Goal: Task Accomplishment & Management: Manage account settings

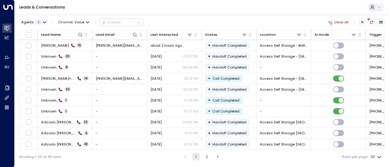
click at [43, 22] on icon "button" at bounding box center [44, 22] width 3 height 1
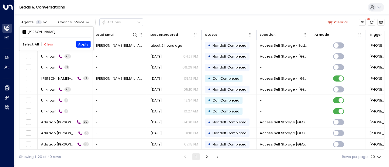
click at [87, 24] on div at bounding box center [194, 83] width 389 height 167
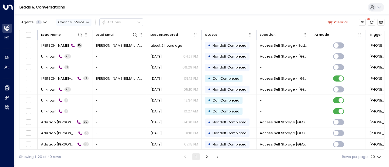
click at [86, 22] on icon "button" at bounding box center [88, 23] width 4 height 4
click at [73, 32] on p "All" at bounding box center [72, 32] width 21 height 5
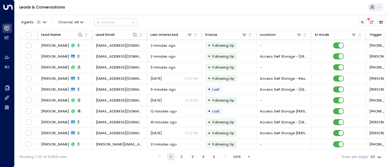
click at [73, 32] on div at bounding box center [72, 35] width 22 height 6
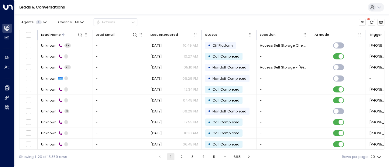
click at [73, 32] on div at bounding box center [72, 35] width 22 height 6
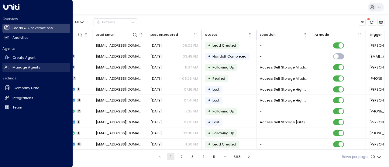
click at [12, 65] on link "Manage Agents Manage Agents" at bounding box center [36, 67] width 68 height 9
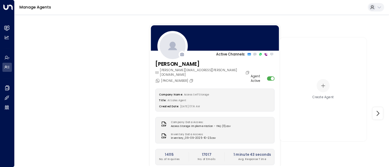
click at [242, 127] on div "Company Data Access: Access Storage Implementation - FAQ (11).csv Inventory Dat…" at bounding box center [214, 130] width 119 height 26
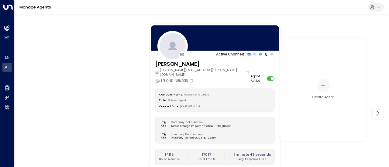
click at [242, 127] on div "Company Data Access: Access Storage Implementation - FAQ (11).csv Inventory Dat…" at bounding box center [214, 130] width 119 height 26
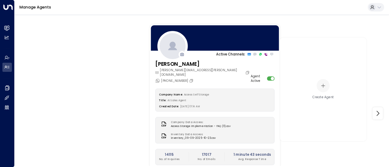
click at [242, 127] on div "Company Data Access: Access Storage Implementation - FAQ (11).csv Inventory Dat…" at bounding box center [214, 130] width 119 height 26
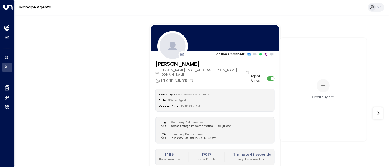
click at [242, 127] on div "Company Data Access: Access Storage Implementation - FAQ (11).csv Inventory Dat…" at bounding box center [214, 130] width 119 height 26
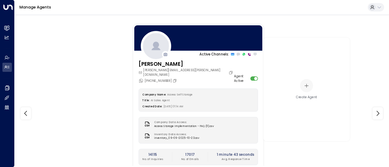
click at [254, 117] on div "Company Data Access: Access Storage Implementation - FAQ (11).csv Inventory Dat…" at bounding box center [197, 130] width 119 height 26
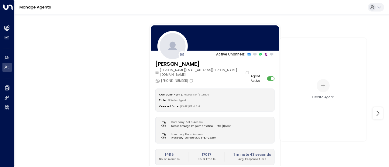
click at [316, 144] on div "Create Agent" at bounding box center [320, 88] width 87 height 111
click at [229, 155] on div "14115 No. of Inquiries 17017 No. of Emails 1 minute 43 seconds Avg. Response Ti…" at bounding box center [215, 156] width 112 height 9
click at [229, 159] on div "14115 No. of Inquiries 17017 No. of Emails 1 minute 43 seconds Avg. Response Ti…" at bounding box center [214, 157] width 119 height 16
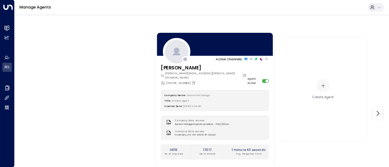
click at [290, 149] on div "Active Channels: Laura Chambers laura.chambers@accessstorage.com +447427255715 …" at bounding box center [319, 105] width 350 height 180
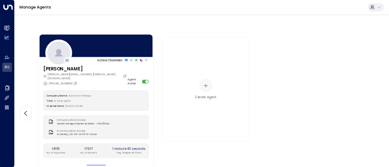
click at [100, 165] on button "Edit" at bounding box center [95, 168] width 19 height 7
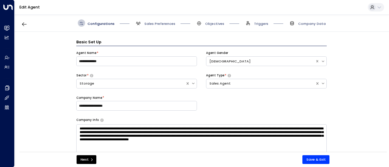
scroll to position [7, 0]
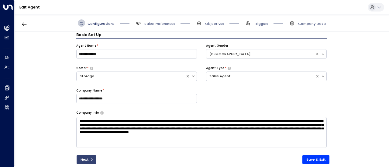
click at [90, 157] on button "Next" at bounding box center [86, 159] width 20 height 9
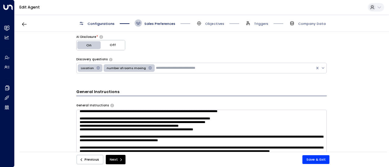
scroll to position [206, 0]
click at [114, 162] on button "Next" at bounding box center [116, 159] width 20 height 9
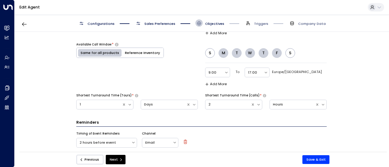
scroll to position [399, 0]
click at [117, 156] on button "Next" at bounding box center [116, 159] width 20 height 9
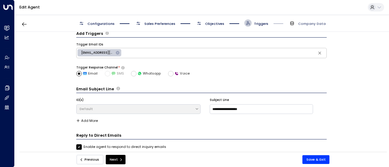
scroll to position [7, 0]
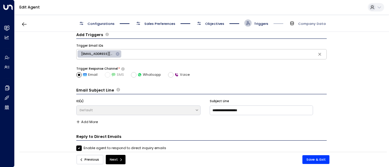
click at [93, 160] on button "Previous" at bounding box center [89, 159] width 27 height 9
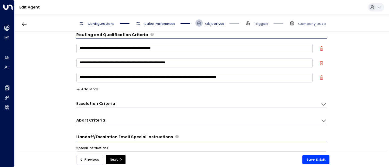
click at [93, 160] on button "Previous" at bounding box center [89, 159] width 27 height 9
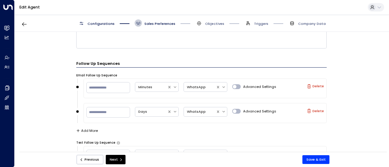
scroll to position [537, 0]
drag, startPoint x: 153, startPoint y: 167, endPoint x: 192, endPoint y: 162, distance: 39.4
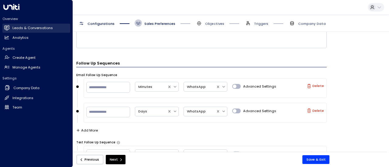
click at [16, 28] on h2 "Leads & Conversations" at bounding box center [32, 27] width 40 height 5
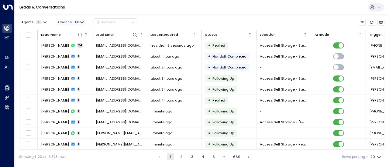
click at [81, 21] on icon "button" at bounding box center [82, 23] width 4 height 4
click at [68, 54] on span "Voice" at bounding box center [64, 52] width 8 height 3
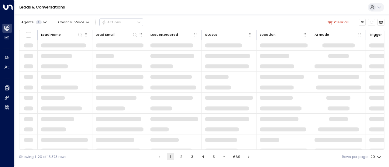
click at [68, 72] on td at bounding box center [65, 77] width 55 height 10
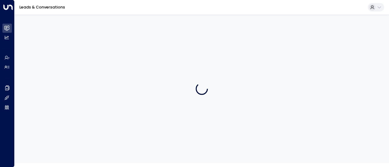
click at [68, 72] on div at bounding box center [202, 89] width 374 height 149
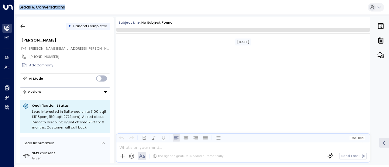
scroll to position [872, 0]
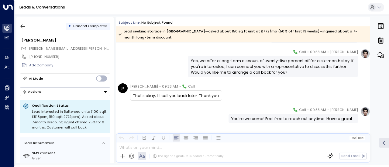
click at [68, 72] on div "• Handoff Completed John Pannell john.pannell@gmail.com +442072974142 Add Compa…" at bounding box center [64, 90] width 97 height 146
click at [21, 26] on icon "button" at bounding box center [23, 27] width 5 height 4
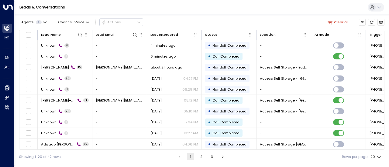
click at [21, 26] on div "Agents 1 Channel: Voice Actions" at bounding box center [81, 22] width 124 height 11
click at [285, 8] on div "Leads & Conversations" at bounding box center [202, 7] width 374 height 15
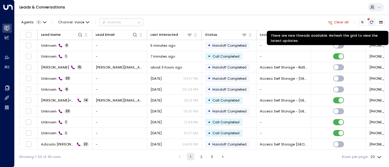
click at [370, 21] on span at bounding box center [368, 19] width 5 height 5
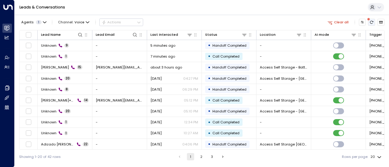
click at [370, 21] on span at bounding box center [368, 19] width 5 height 5
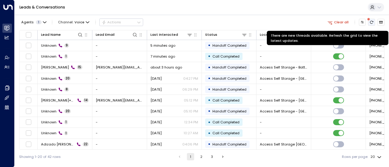
click at [372, 22] on icon "There are new threads available. Refresh the grid to view the latest updates." at bounding box center [371, 22] width 4 height 4
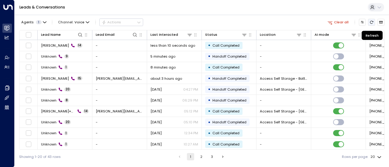
click at [372, 22] on icon "Refresh" at bounding box center [371, 22] width 4 height 4
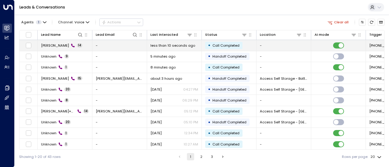
click at [87, 44] on td "[PERSON_NAME] 14" at bounding box center [65, 45] width 55 height 11
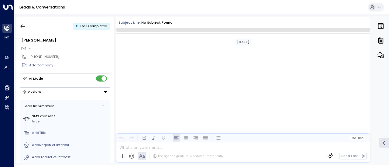
scroll to position [844, 0]
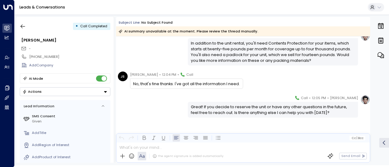
click at [87, 44] on div "[PERSON_NAME]" at bounding box center [65, 40] width 90 height 9
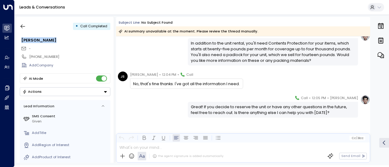
click at [87, 44] on div "[PERSON_NAME]" at bounding box center [65, 40] width 90 height 9
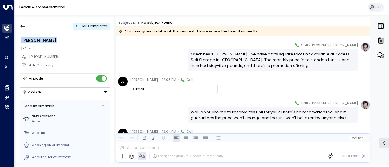
scroll to position [144, 0]
drag, startPoint x: 164, startPoint y: 61, endPoint x: 145, endPoint y: 55, distance: 19.8
click at [145, 55] on div "[PERSON_NAME] • 12:03 PM • Call Great news, [PERSON_NAME]. We have a fifty squa…" at bounding box center [243, 56] width 254 height 29
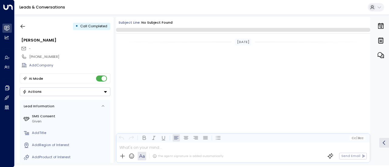
scroll to position [844, 0]
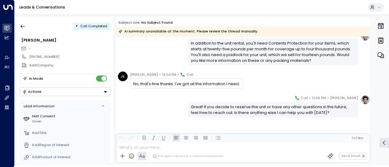
drag, startPoint x: 0, startPoint y: 0, endPoint x: 122, endPoint y: 48, distance: 131.0
click at [122, 48] on div "Laura Chambers • 12:04 PM • Call In addition to the unit rental, you'll need Co…" at bounding box center [243, 48] width 254 height 34
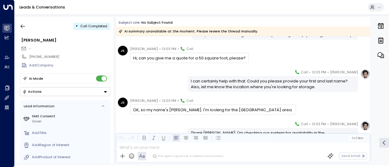
scroll to position [0, 0]
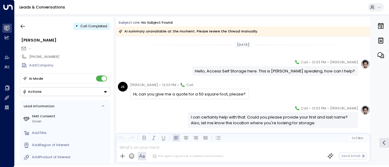
click at [141, 63] on div "Laura Chambers • 12:03 PM • Call Hello, Access Self Storage here. This is Laura…" at bounding box center [243, 67] width 254 height 17
click at [102, 87] on button "Actions" at bounding box center [65, 91] width 90 height 9
